Goal: Information Seeking & Learning: Learn about a topic

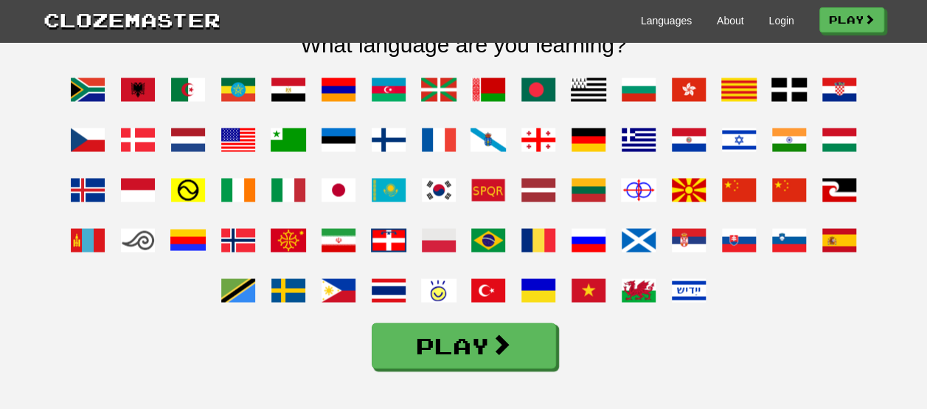
scroll to position [1193, 0]
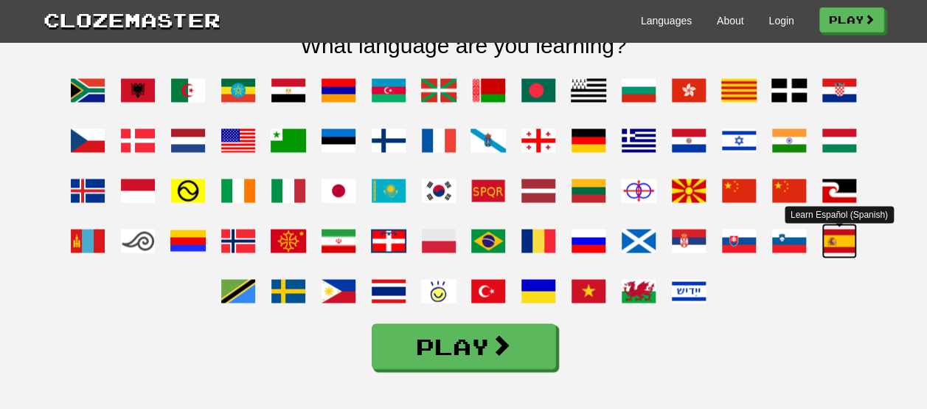
click at [845, 258] on span at bounding box center [839, 240] width 35 height 35
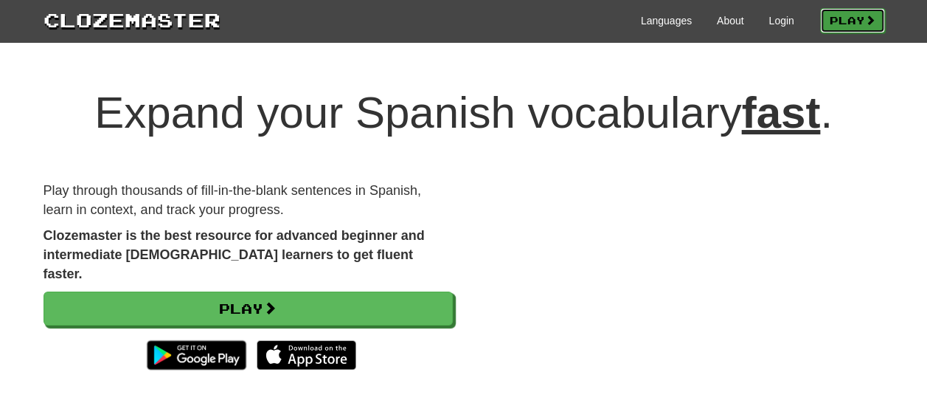
click at [845, 9] on link "Play" at bounding box center [852, 20] width 65 height 25
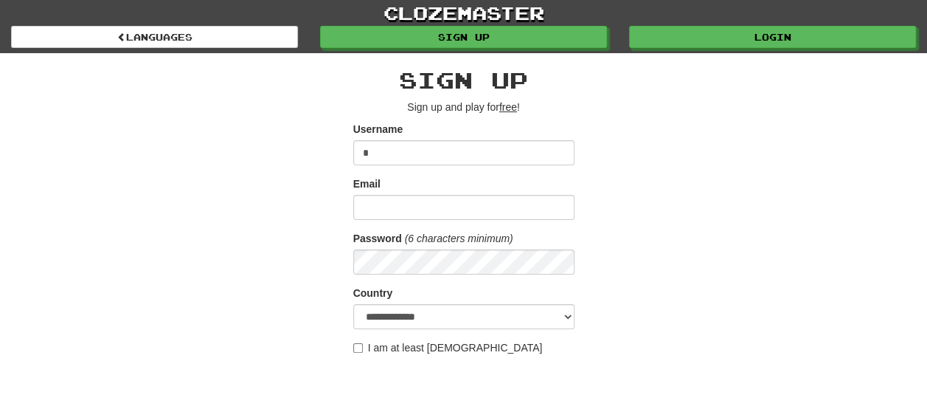
type input "**********"
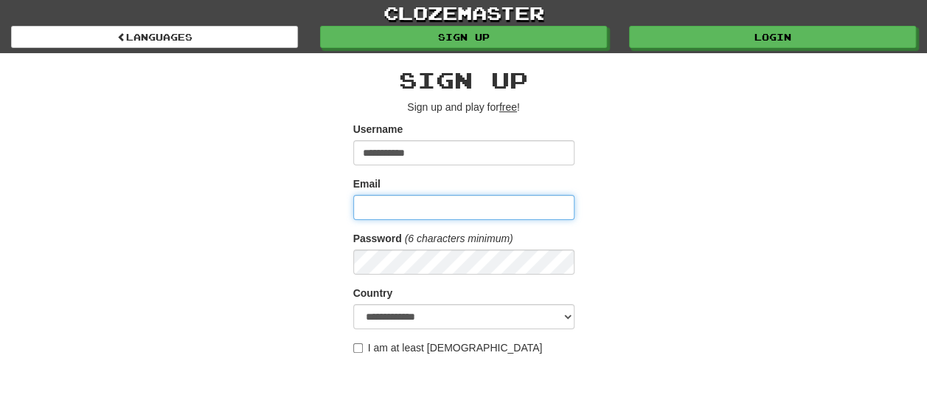
type input "**********"
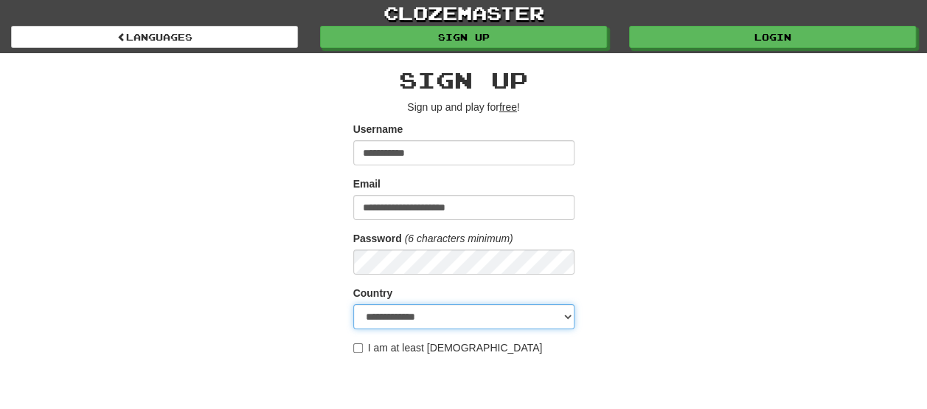
select select "**"
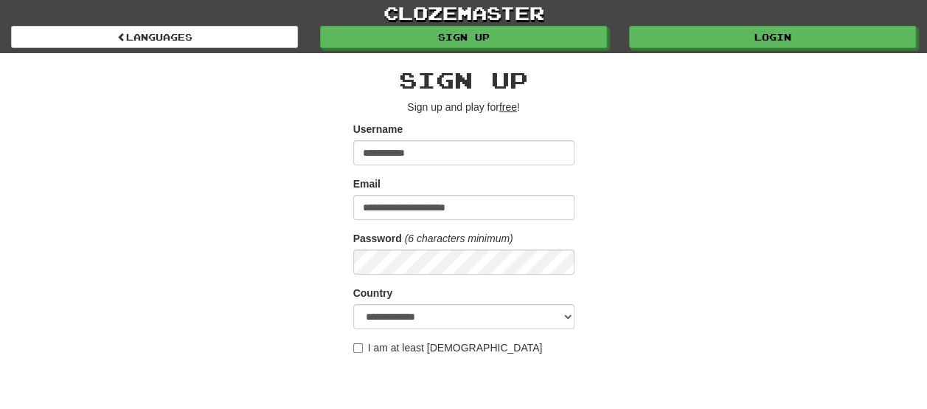
click at [376, 347] on label "I am at least 16 years old" at bounding box center [448, 347] width 190 height 15
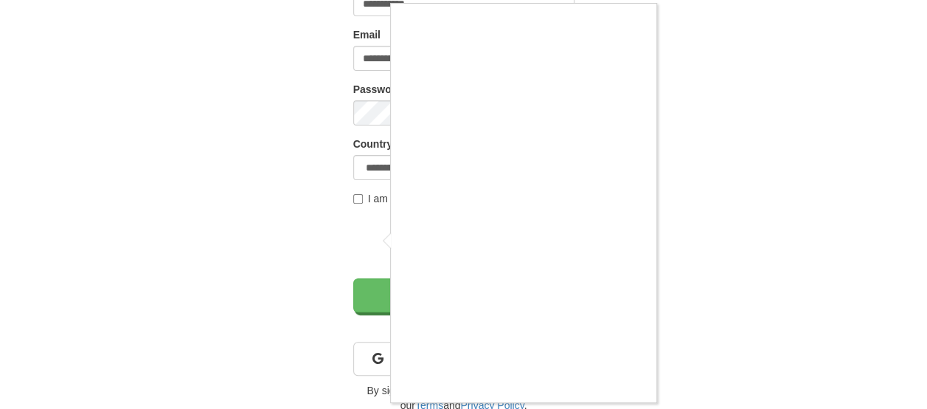
scroll to position [15, 0]
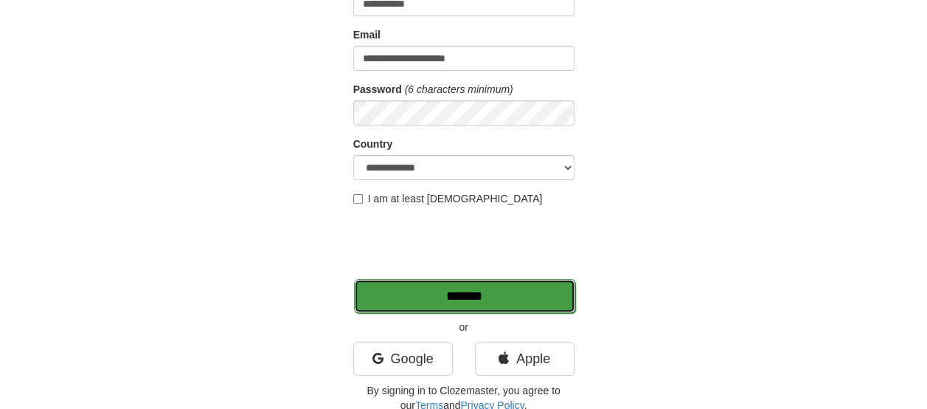
click at [541, 296] on input "*******" at bounding box center [464, 296] width 221 height 34
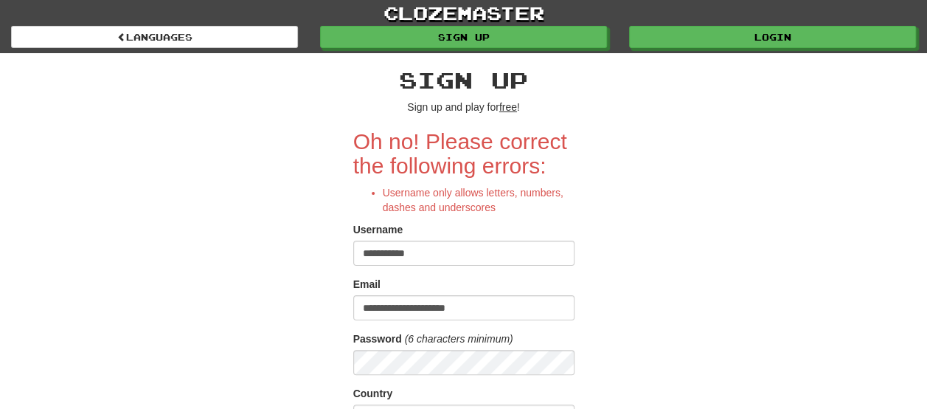
click at [542, 252] on input "**********" at bounding box center [463, 252] width 221 height 25
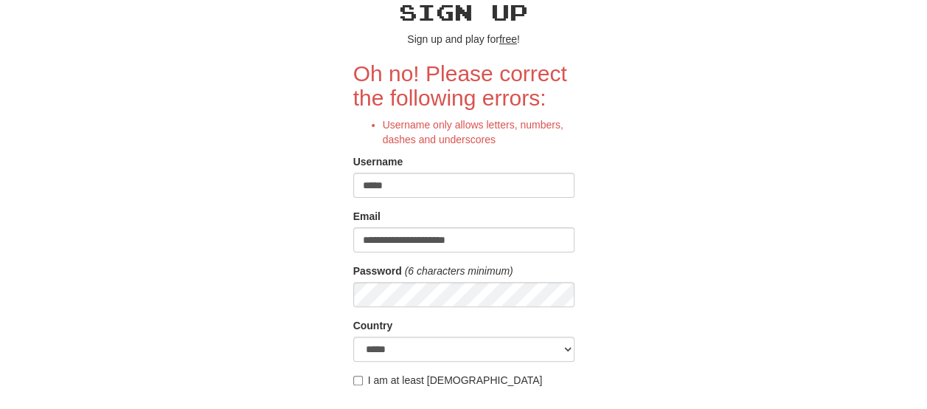
scroll to position [72, 0]
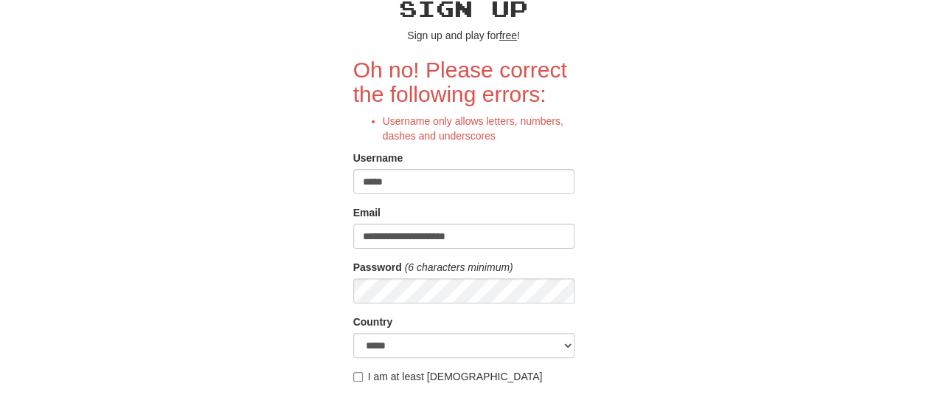
type input "*****"
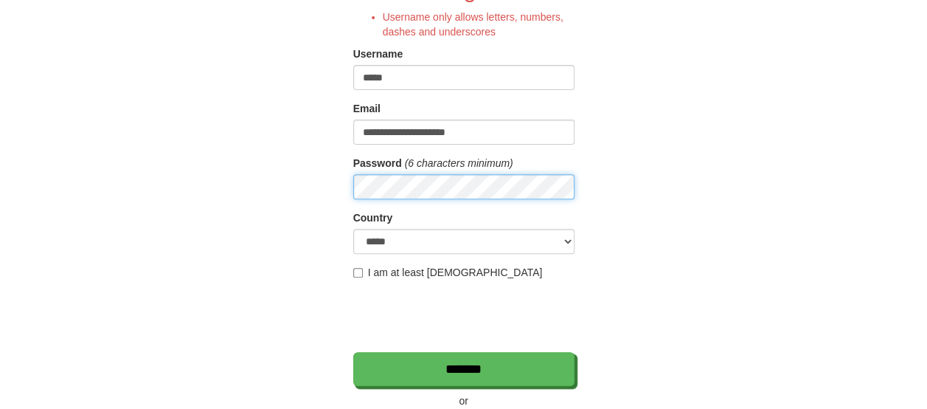
scroll to position [193, 0]
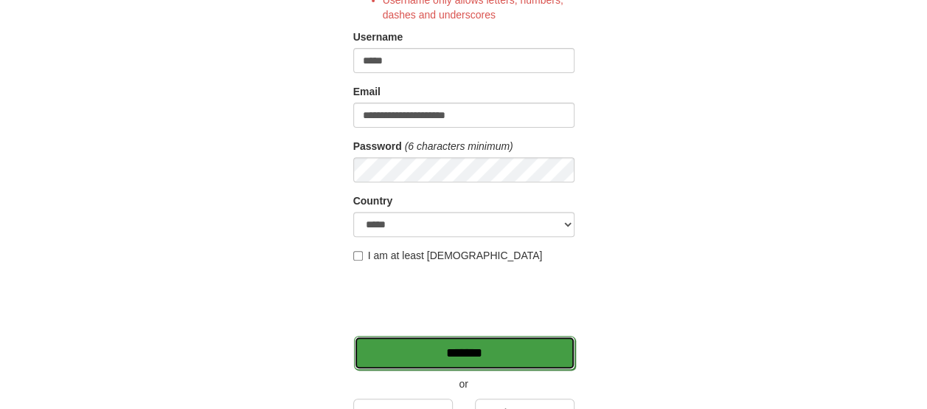
click at [538, 343] on input "*******" at bounding box center [464, 353] width 221 height 34
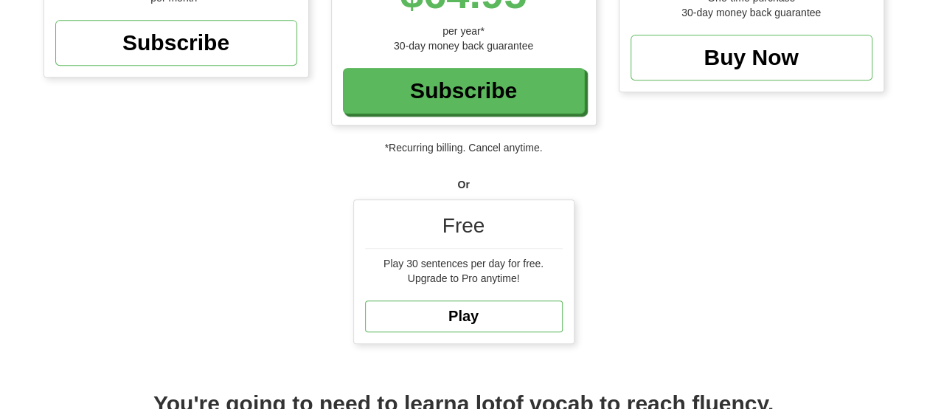
scroll to position [351, 0]
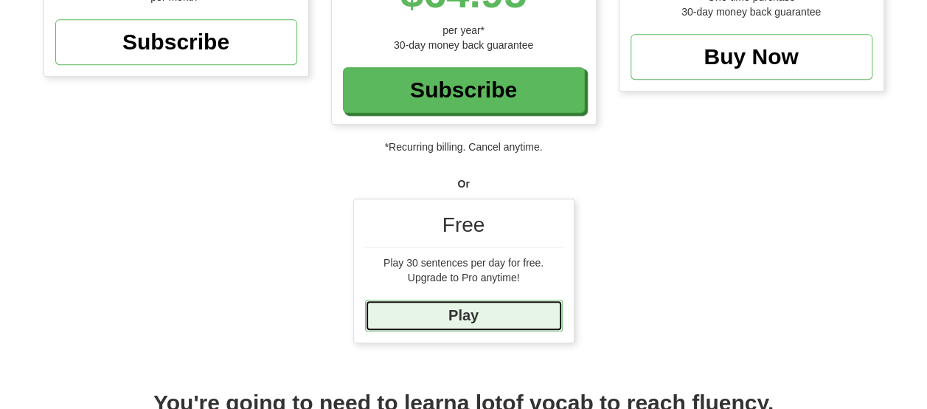
click at [510, 316] on link "Play" at bounding box center [464, 315] width 198 height 32
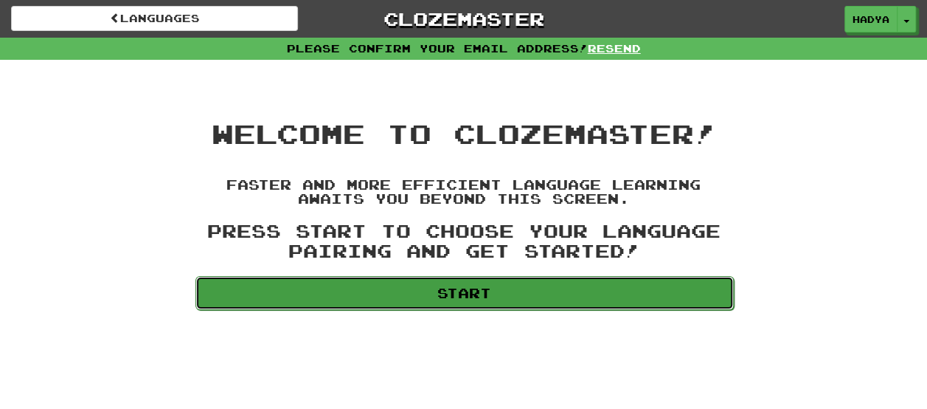
click at [608, 288] on link "Start" at bounding box center [464, 293] width 538 height 34
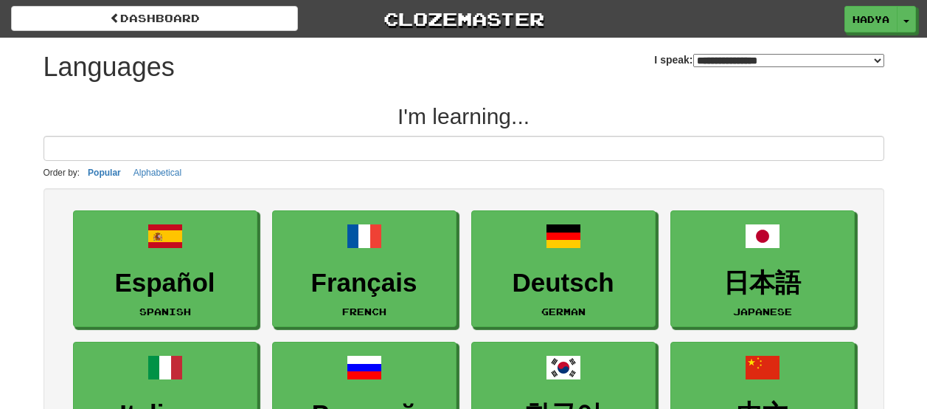
select select "*******"
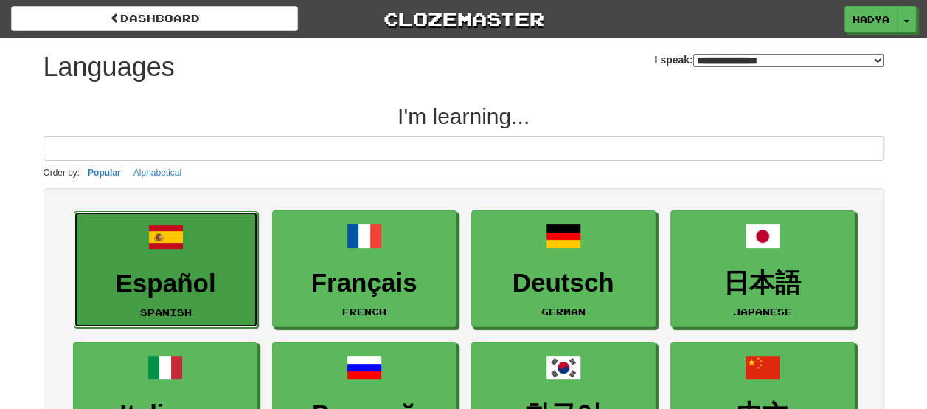
click at [178, 270] on h3 "Español" at bounding box center [166, 283] width 168 height 29
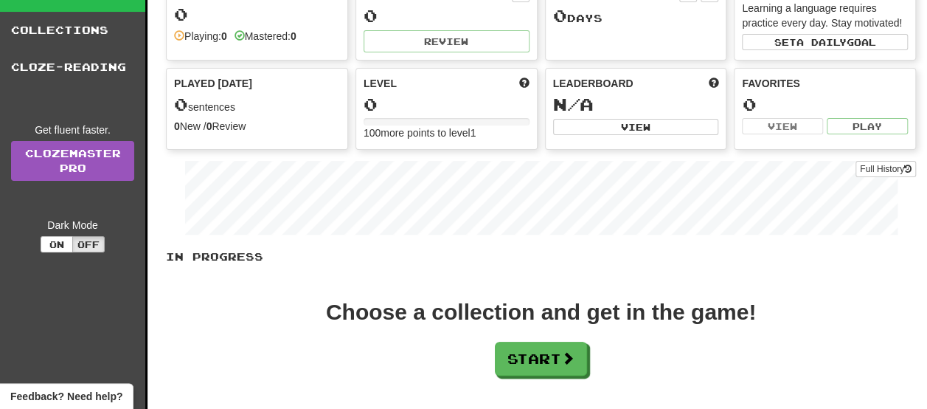
scroll to position [94, 0]
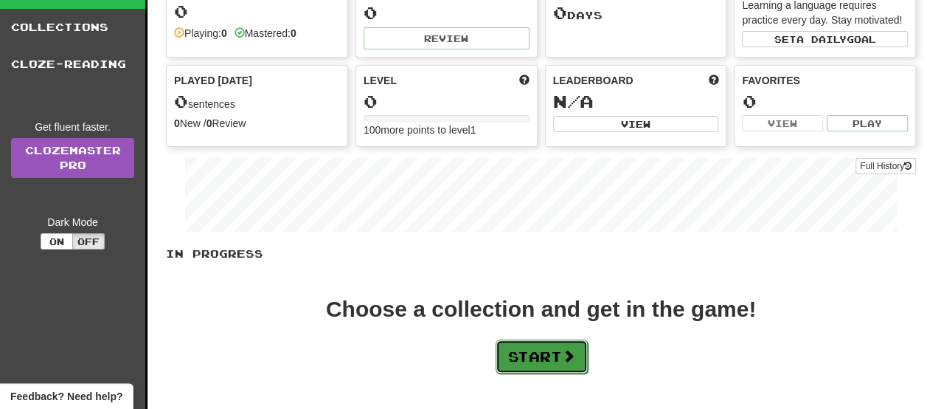
click at [512, 346] on button "Start" at bounding box center [542, 356] width 92 height 34
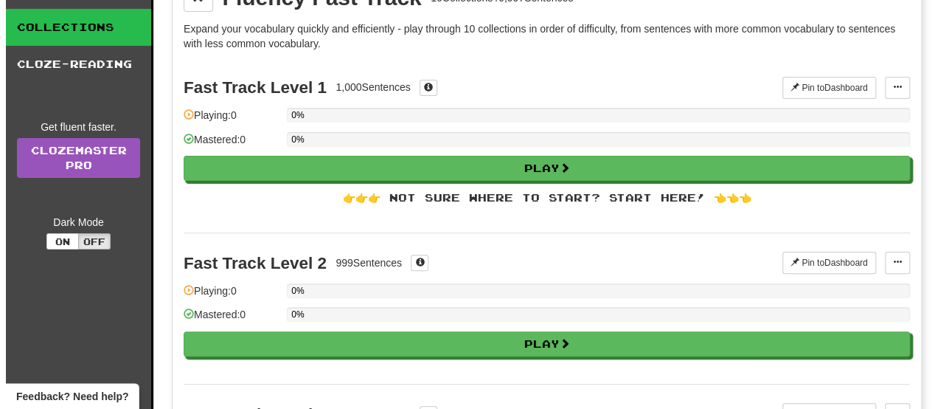
scroll to position [0, 0]
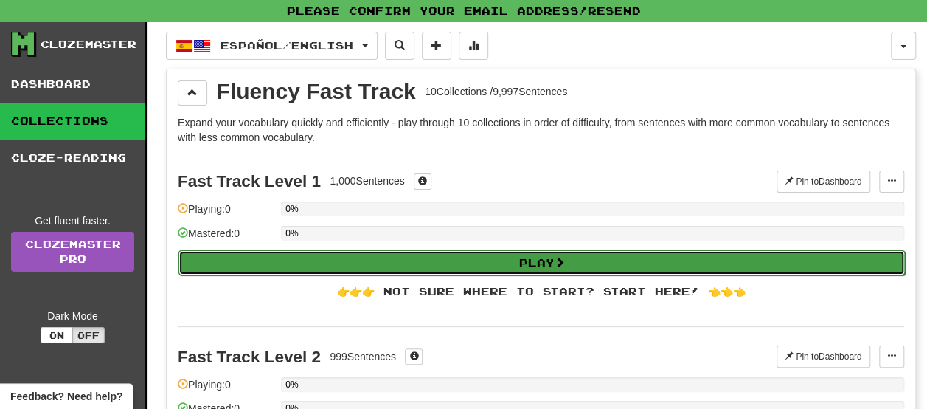
click at [519, 250] on button "Play" at bounding box center [541, 262] width 727 height 25
select select "**"
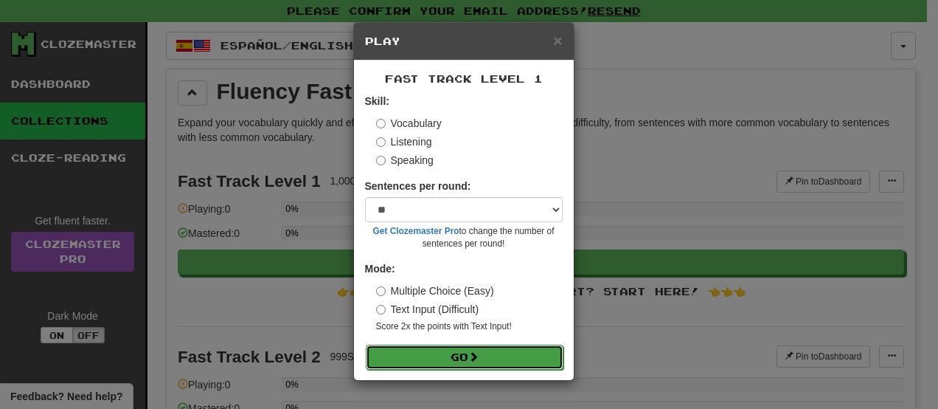
click at [489, 353] on button "Go" at bounding box center [465, 356] width 198 height 25
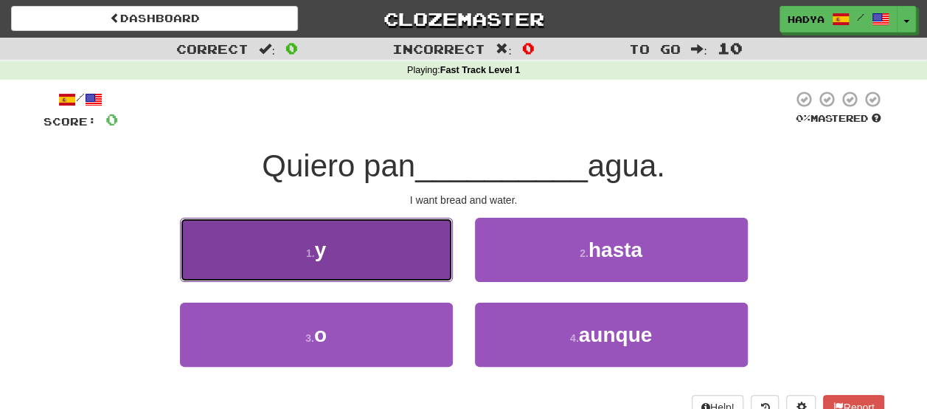
click at [352, 272] on button "1 . y" at bounding box center [316, 250] width 273 height 64
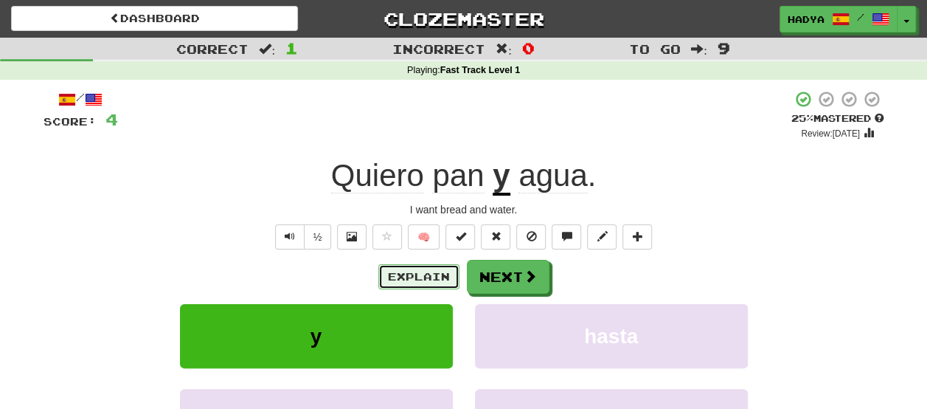
click at [438, 271] on button "Explain" at bounding box center [418, 276] width 81 height 25
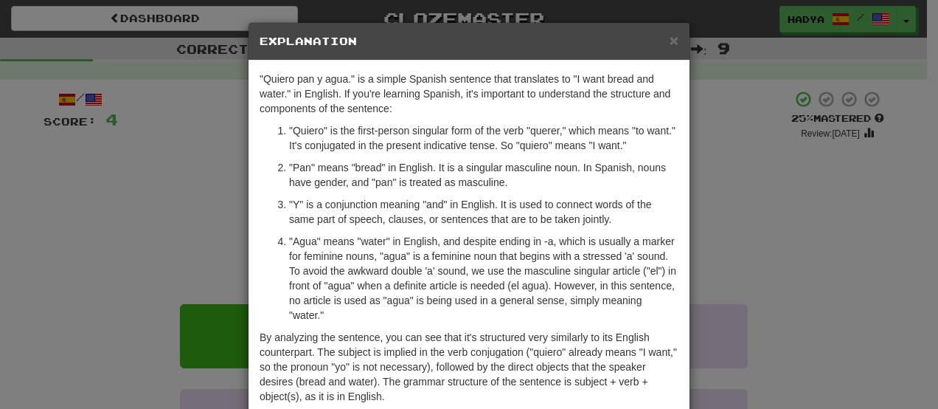
click at [773, 203] on div "× Explanation "Quiero pan y agua." is a simple Spanish sentence that translates…" at bounding box center [469, 204] width 938 height 409
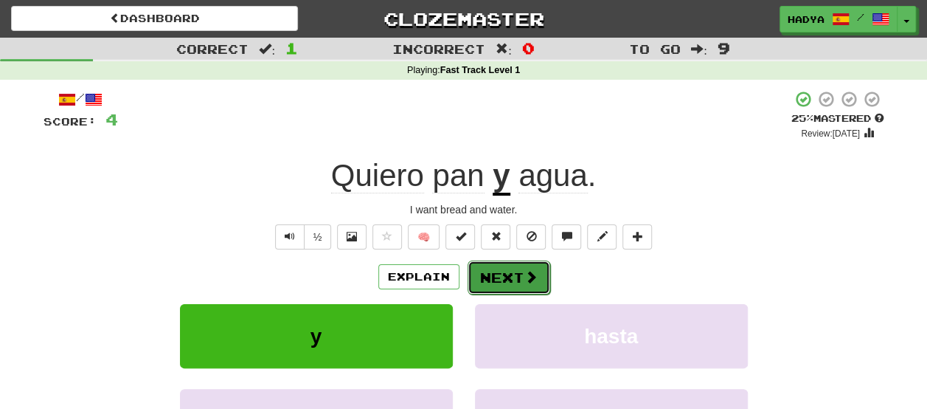
click at [496, 277] on button "Next" at bounding box center [509, 277] width 83 height 34
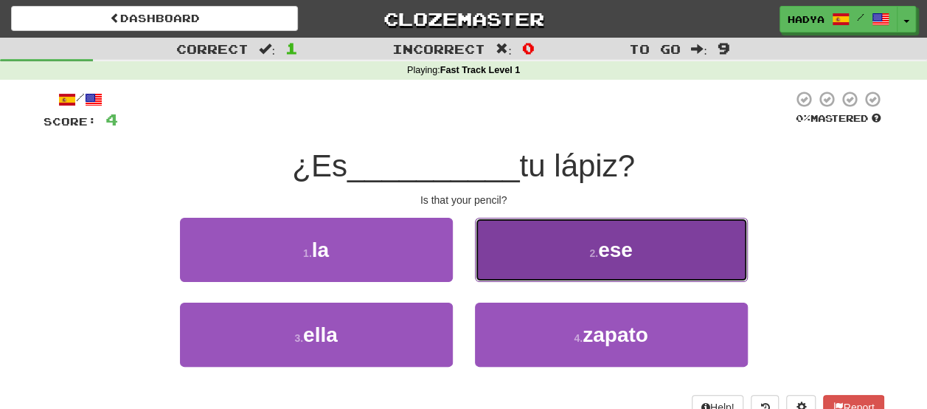
click at [583, 243] on button "2 . ese" at bounding box center [611, 250] width 273 height 64
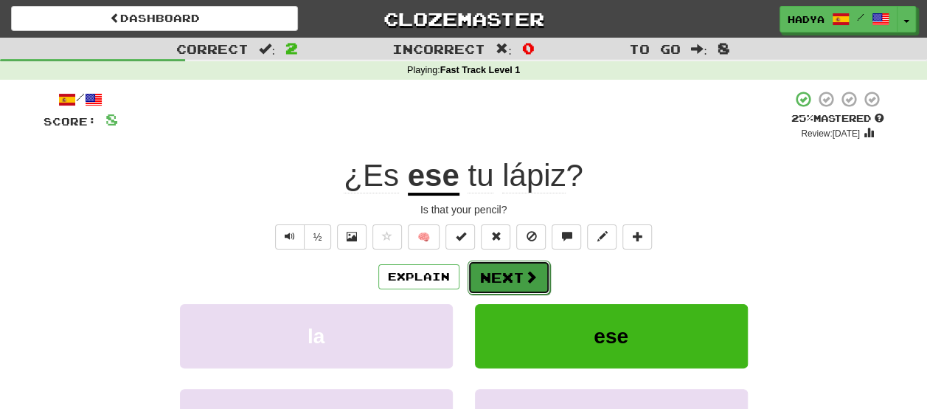
click at [511, 275] on button "Next" at bounding box center [509, 277] width 83 height 34
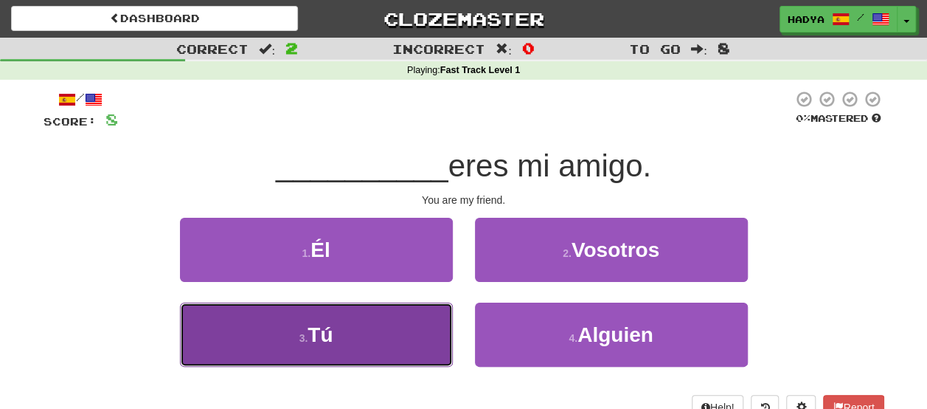
click at [407, 331] on button "3 . Tú" at bounding box center [316, 334] width 273 height 64
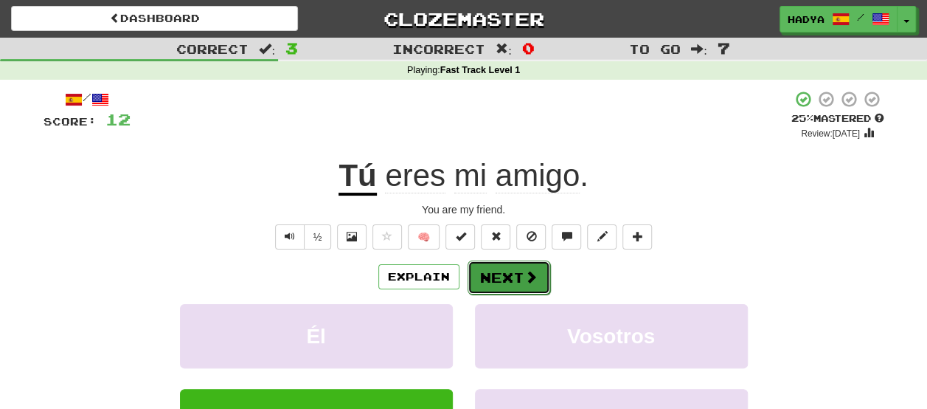
click at [490, 289] on button "Next" at bounding box center [509, 277] width 83 height 34
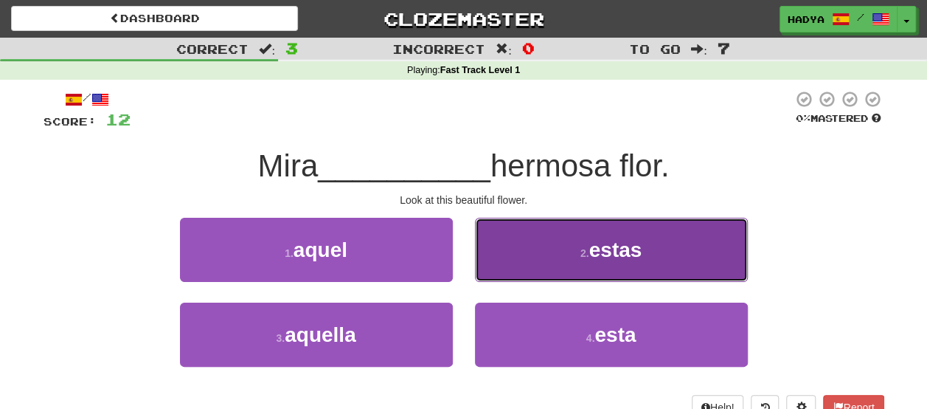
click at [587, 245] on button "2 . estas" at bounding box center [611, 250] width 273 height 64
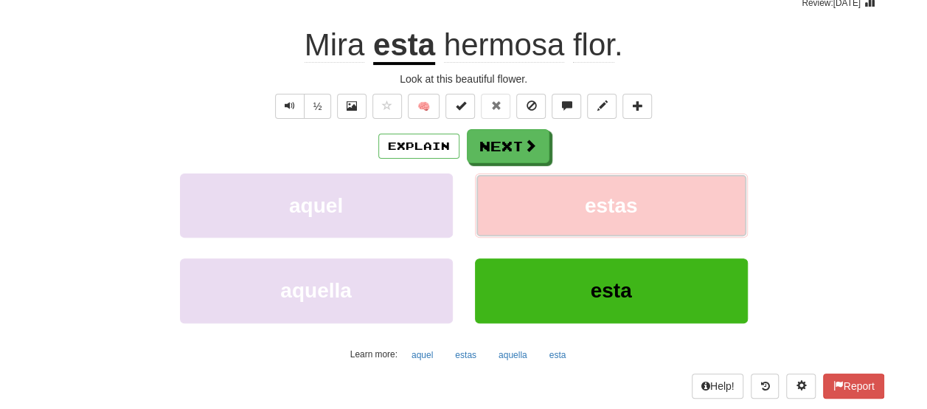
scroll to position [133, 0]
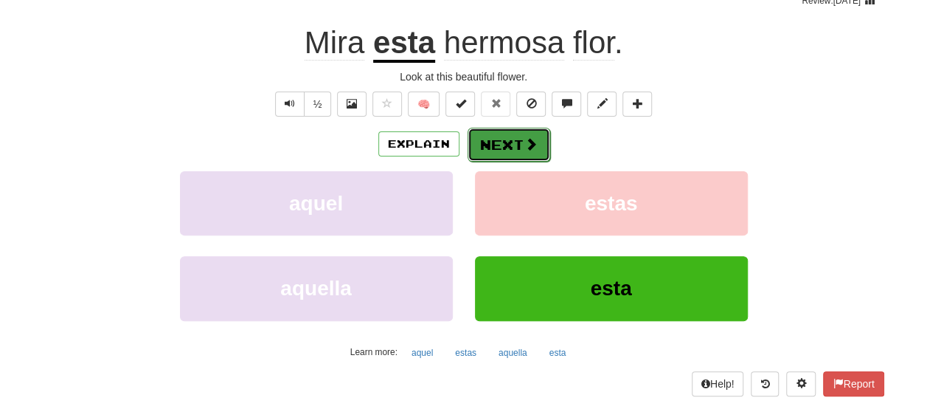
click at [524, 142] on span at bounding box center [530, 143] width 13 height 13
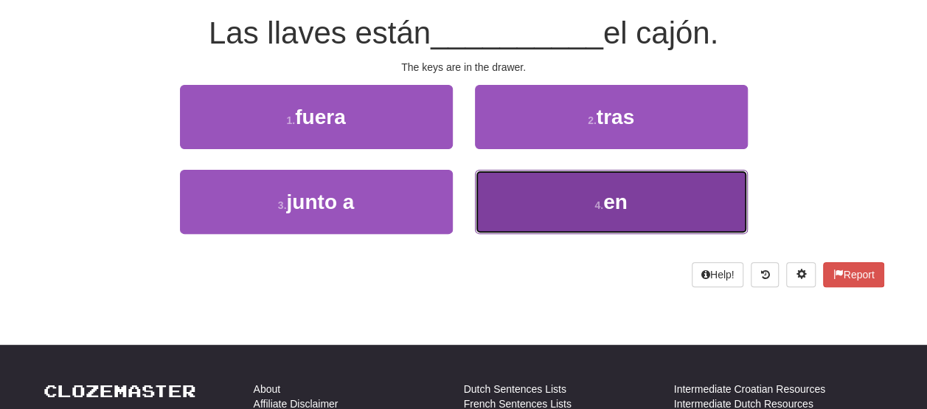
click at [607, 195] on span "en" at bounding box center [615, 201] width 24 height 23
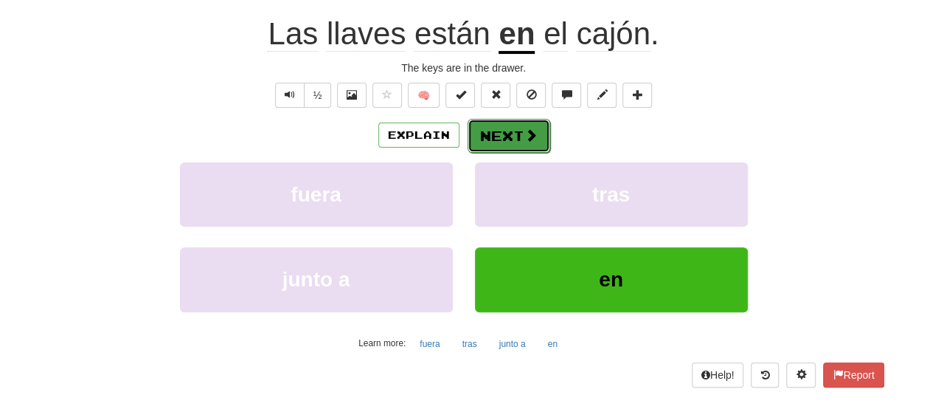
click at [512, 131] on button "Next" at bounding box center [509, 136] width 83 height 34
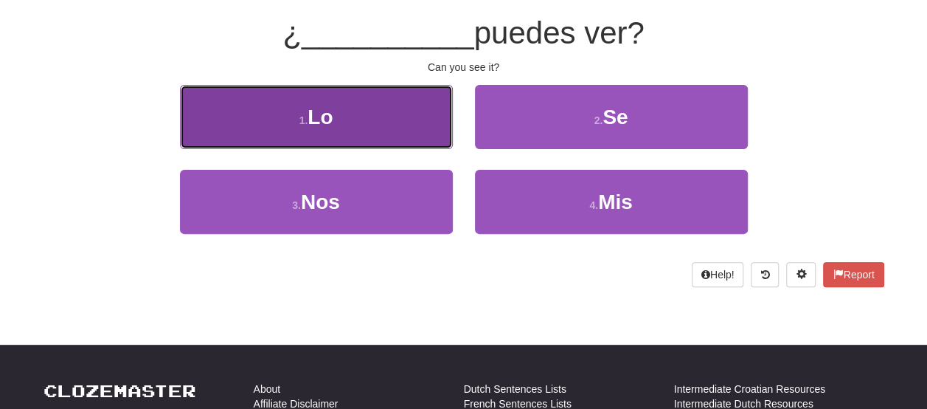
click at [426, 125] on button "1 . Lo" at bounding box center [316, 117] width 273 height 64
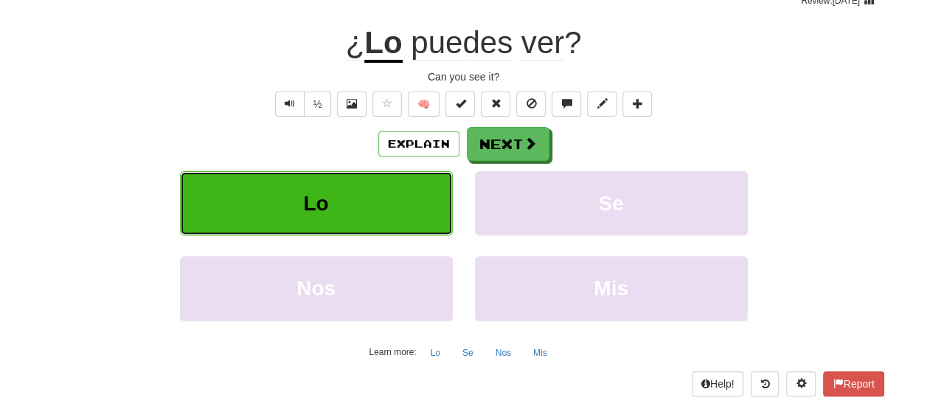
scroll to position [142, 0]
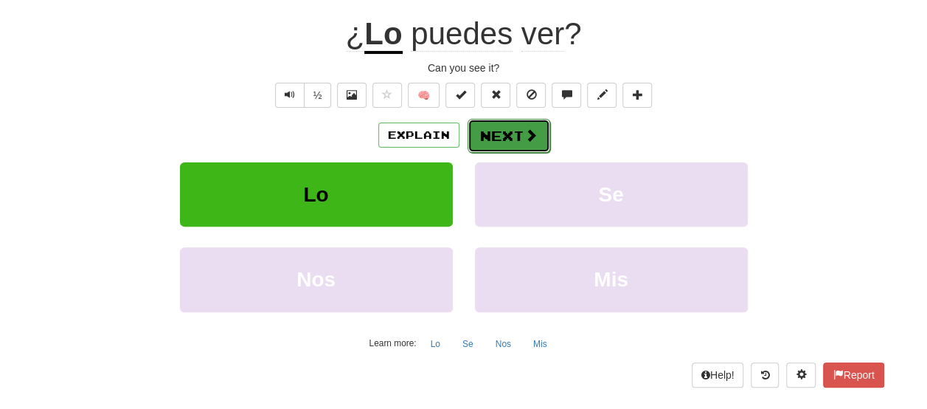
click at [495, 130] on button "Next" at bounding box center [509, 136] width 83 height 34
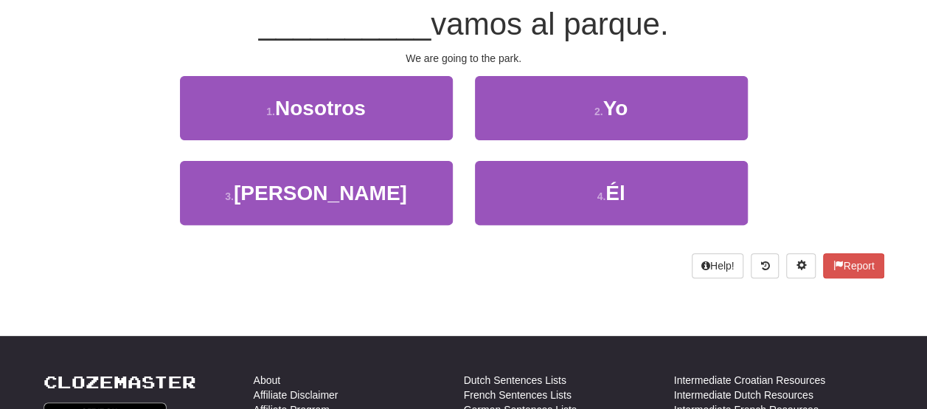
scroll to position [133, 0]
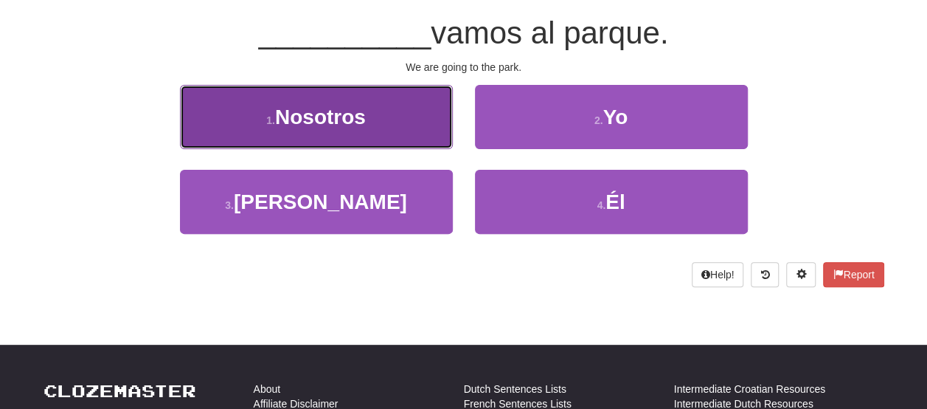
click at [410, 128] on button "1 . Nosotros" at bounding box center [316, 117] width 273 height 64
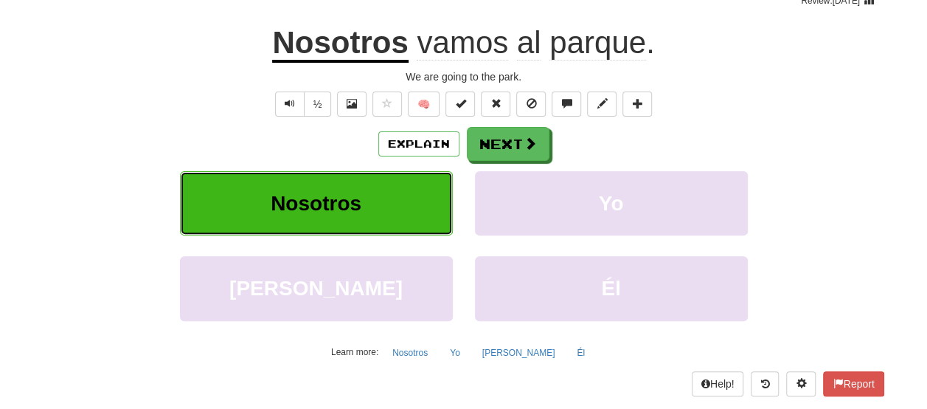
scroll to position [142, 0]
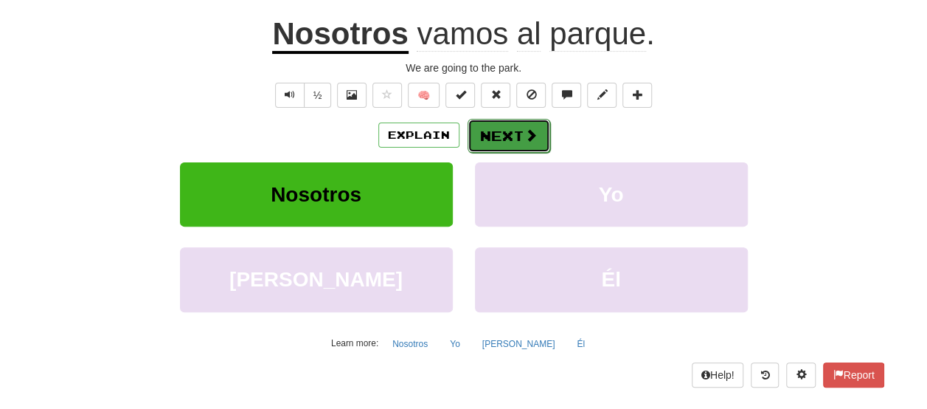
click at [492, 139] on button "Next" at bounding box center [509, 136] width 83 height 34
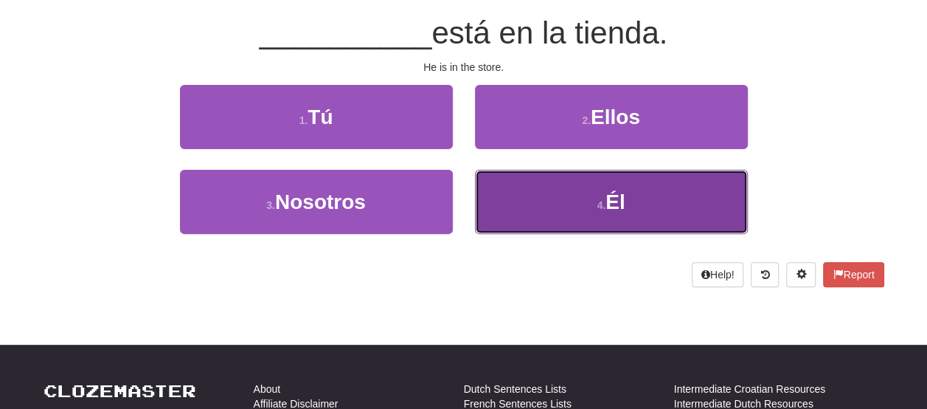
click at [552, 180] on button "4 . Él" at bounding box center [611, 202] width 273 height 64
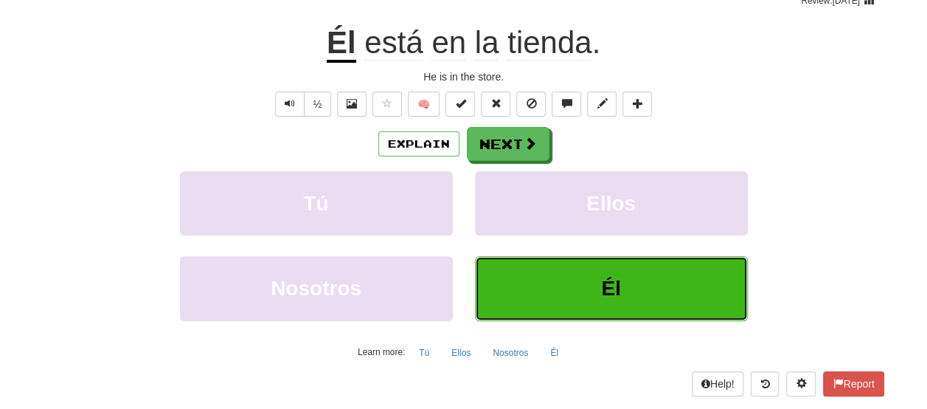
scroll to position [142, 0]
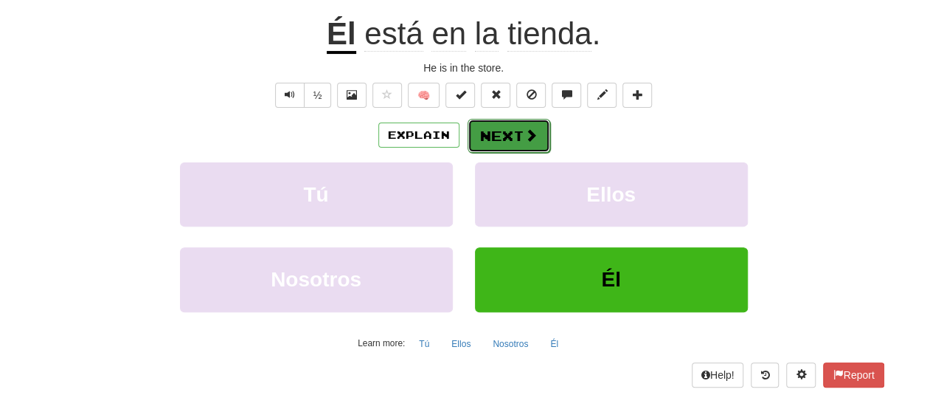
click at [527, 139] on span at bounding box center [530, 134] width 13 height 13
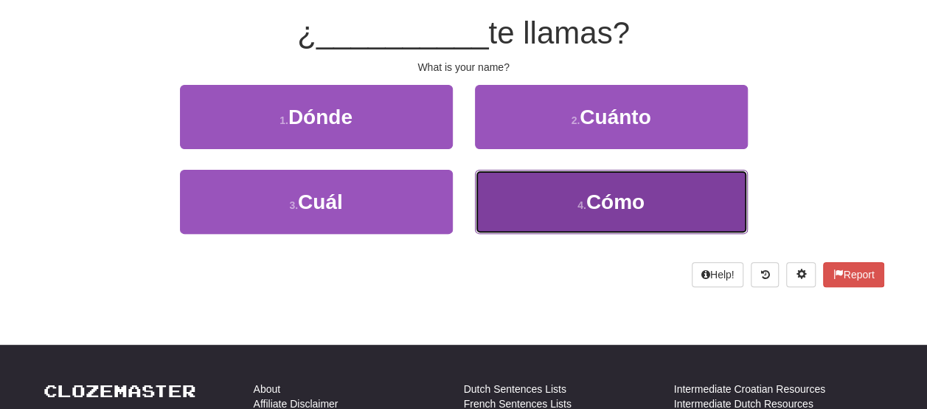
click at [569, 189] on button "4 . Cómo" at bounding box center [611, 202] width 273 height 64
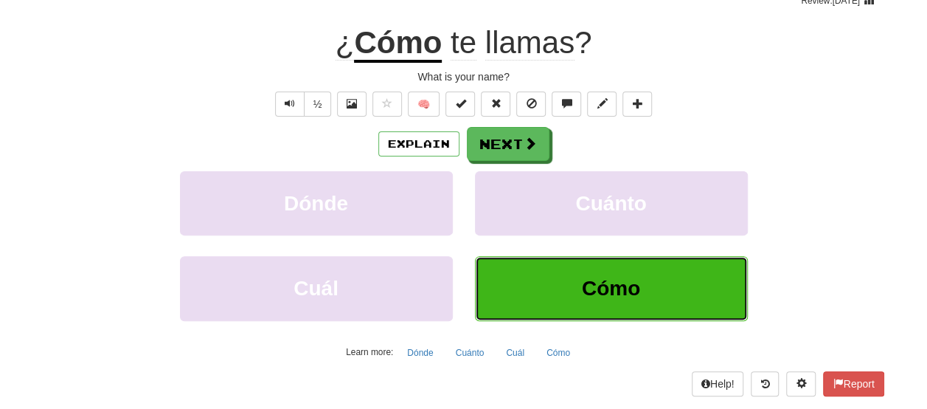
scroll to position [142, 0]
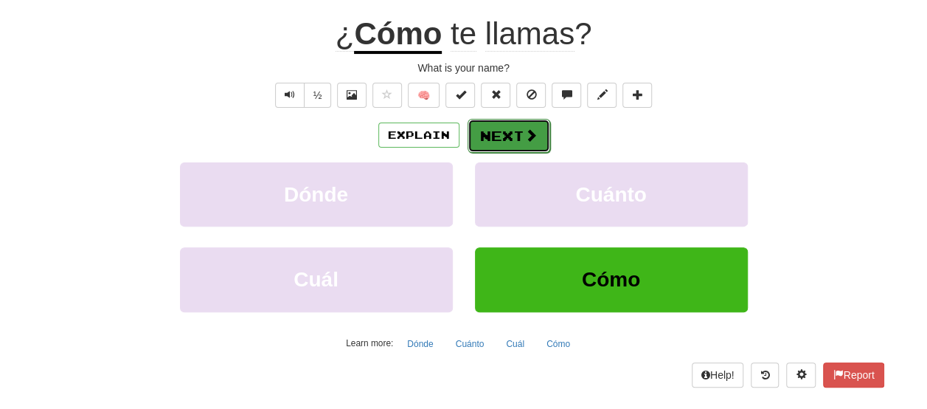
click at [528, 132] on span at bounding box center [530, 134] width 13 height 13
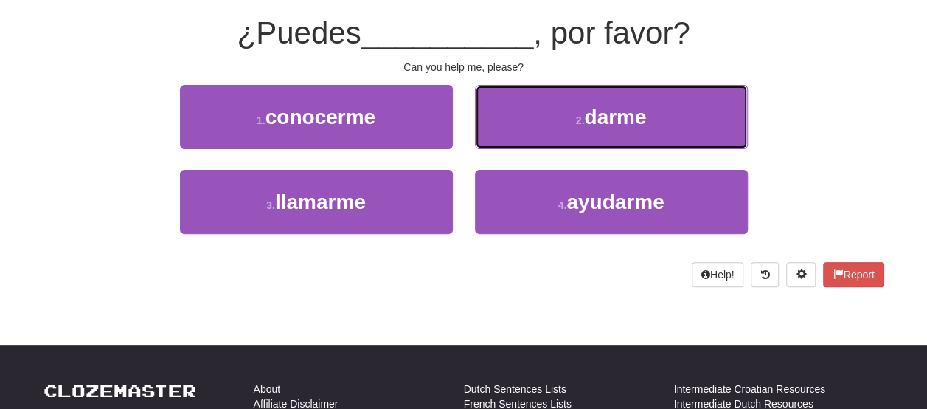
click at [528, 132] on button "2 . darme" at bounding box center [611, 117] width 273 height 64
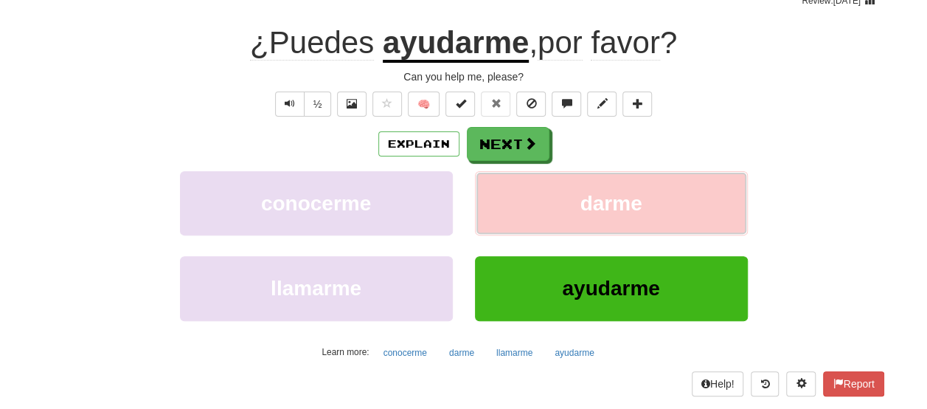
scroll to position [142, 0]
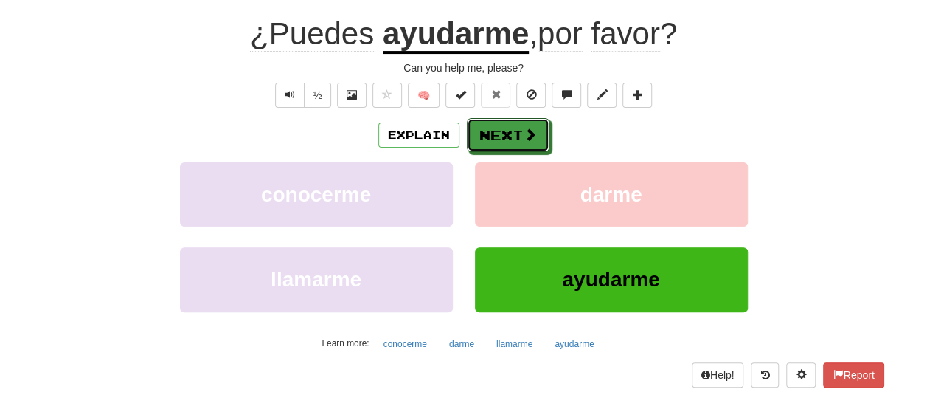
click at [528, 132] on span at bounding box center [530, 134] width 13 height 13
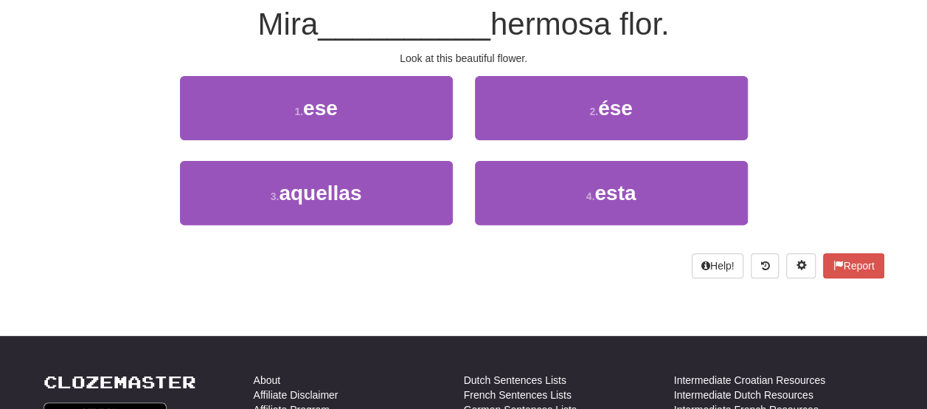
scroll to position [133, 0]
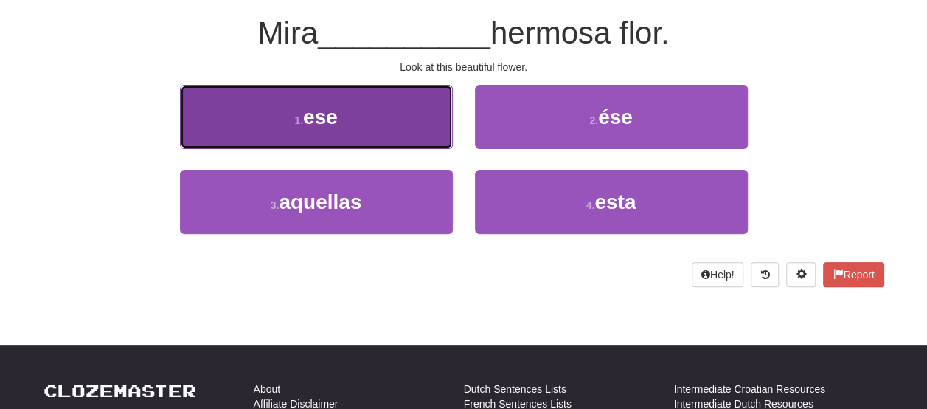
click at [442, 137] on button "1 . ese" at bounding box center [316, 117] width 273 height 64
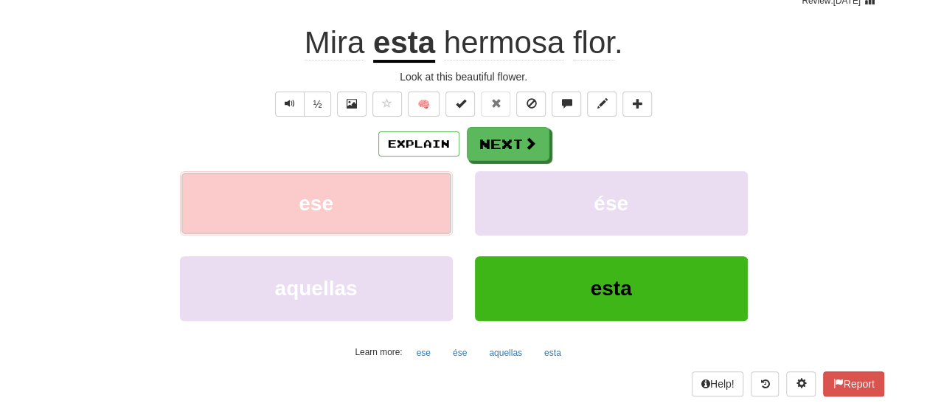
scroll to position [142, 0]
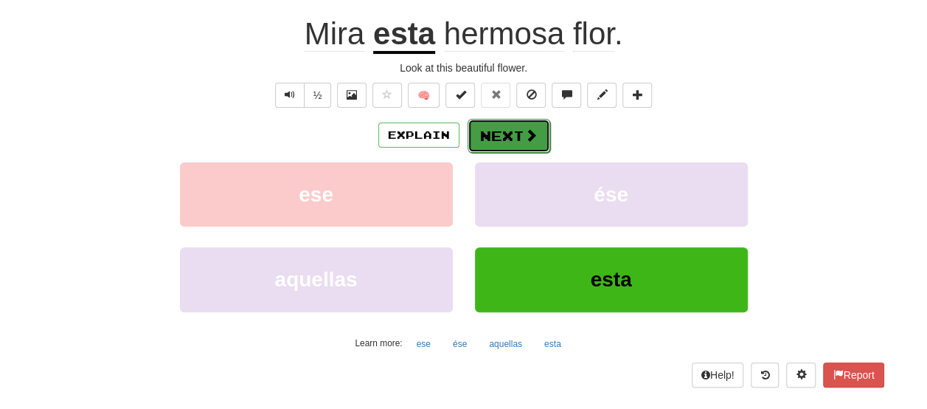
click at [513, 140] on button "Next" at bounding box center [509, 136] width 83 height 34
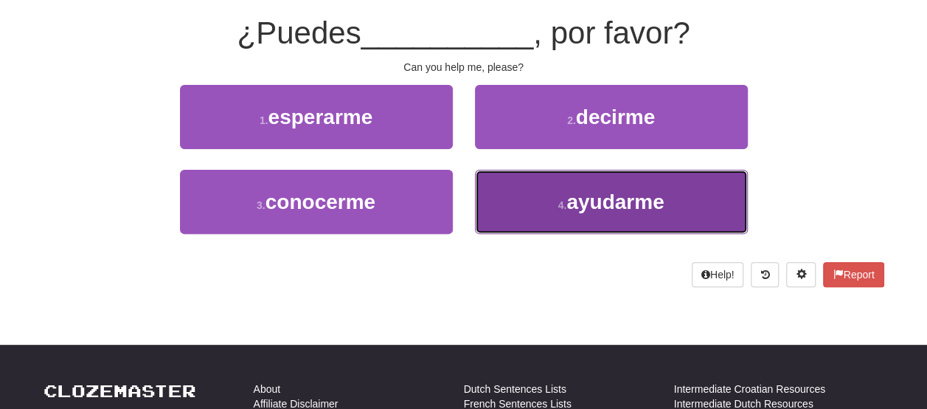
click at [556, 211] on button "4 . ayudarme" at bounding box center [611, 202] width 273 height 64
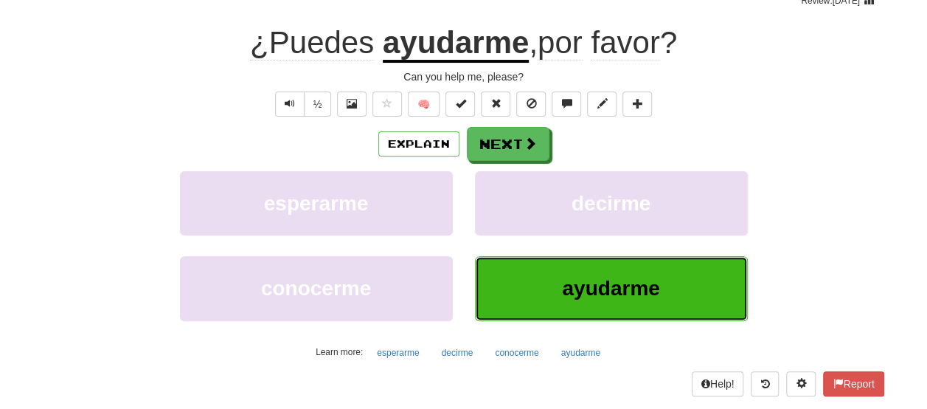
scroll to position [142, 0]
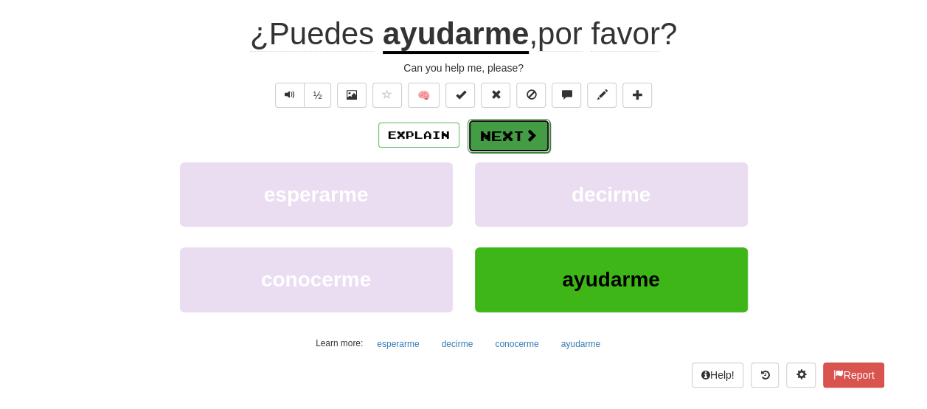
click at [510, 135] on button "Next" at bounding box center [509, 136] width 83 height 34
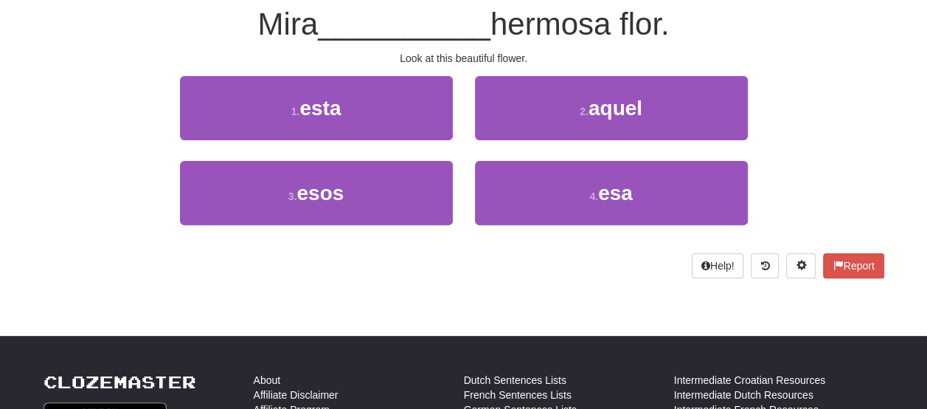
scroll to position [133, 0]
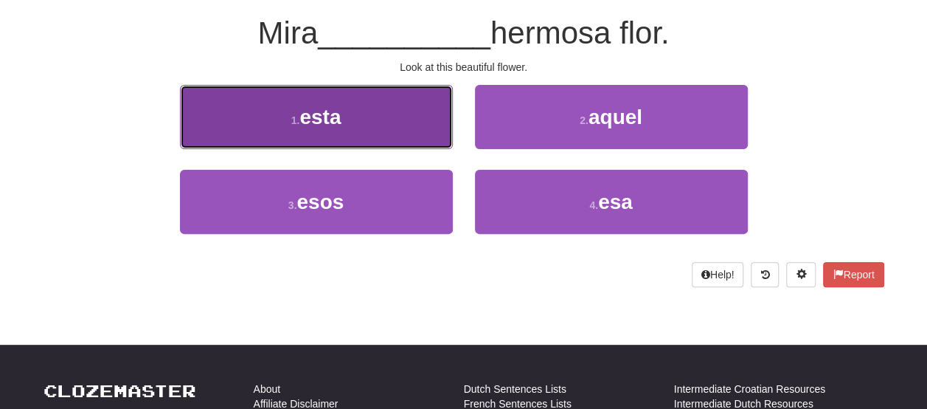
click at [435, 125] on button "1 . esta" at bounding box center [316, 117] width 273 height 64
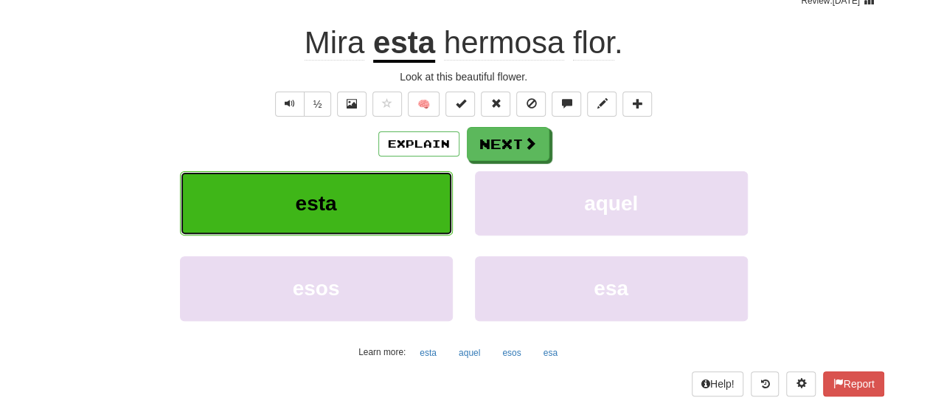
scroll to position [142, 0]
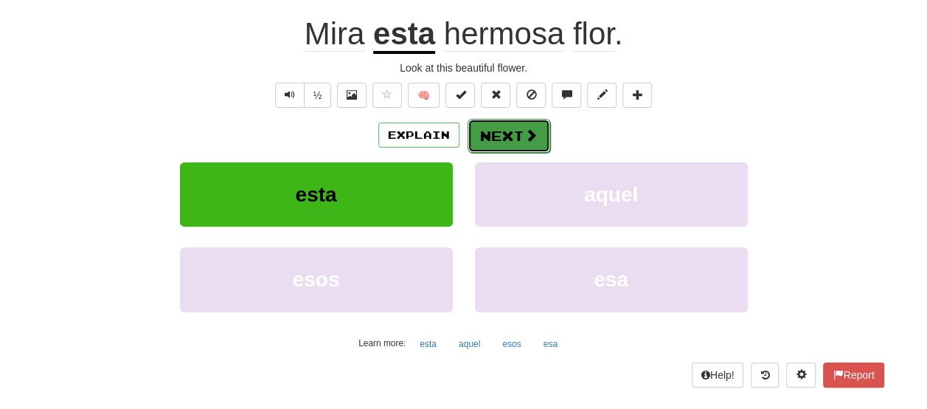
click at [503, 134] on button "Next" at bounding box center [509, 136] width 83 height 34
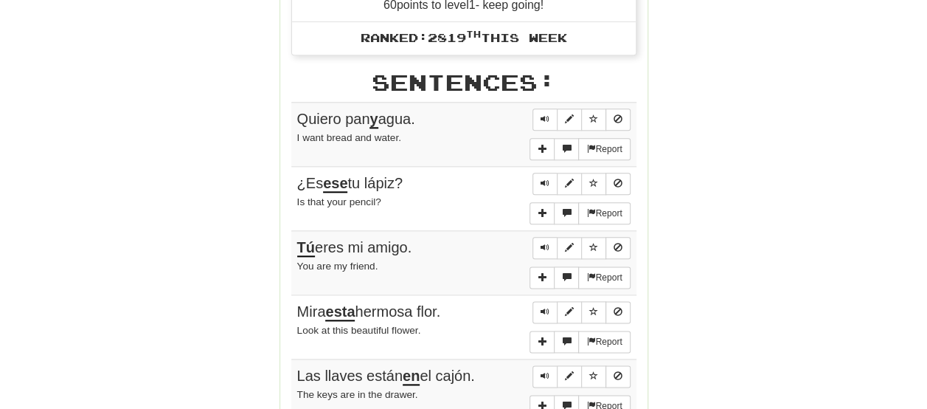
scroll to position [780, 0]
